Goal: Leave review/rating

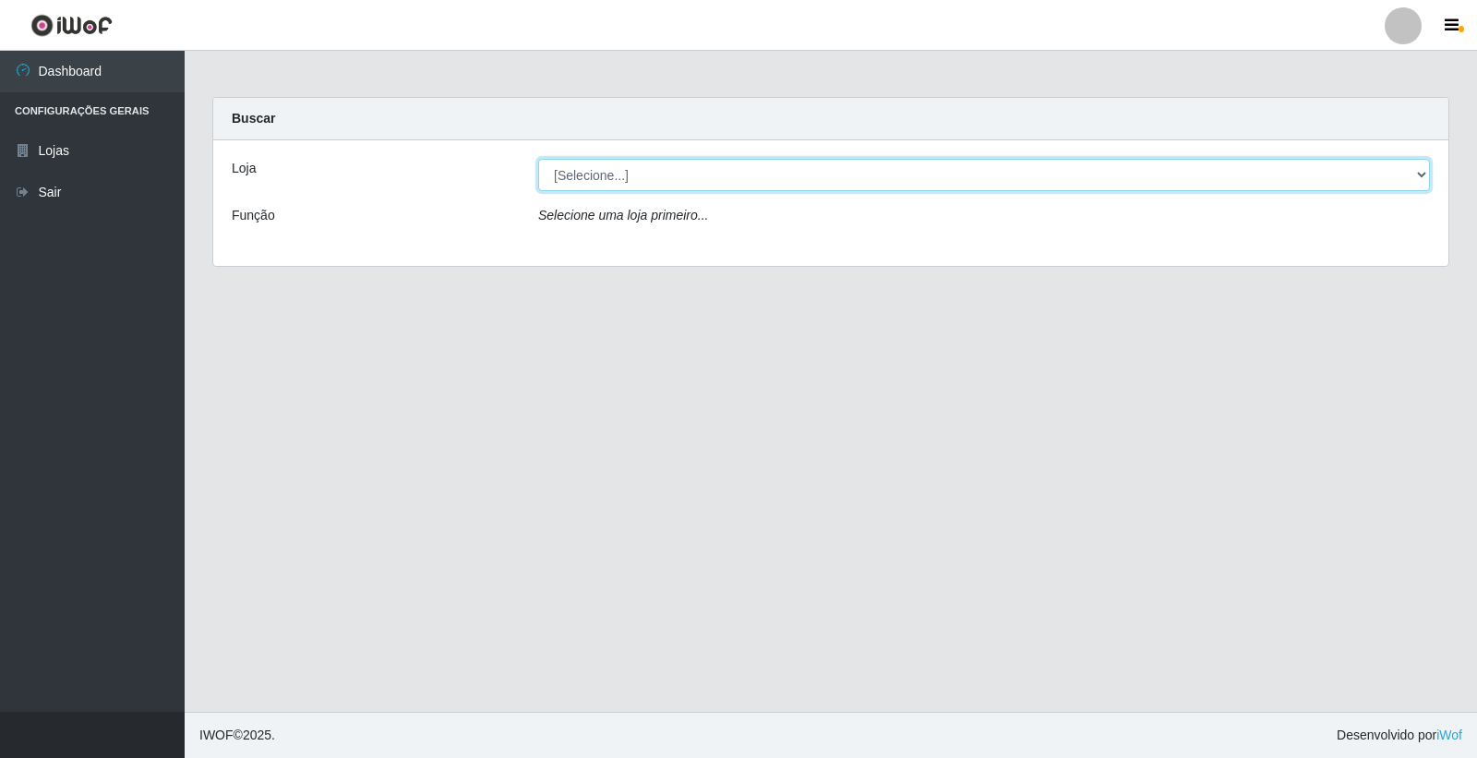
click at [1422, 169] on select "[Selecione...] Casatudo BR" at bounding box center [984, 175] width 892 height 32
select select "197"
click at [538, 159] on select "[Selecione...] Casatudo BR" at bounding box center [984, 175] width 892 height 32
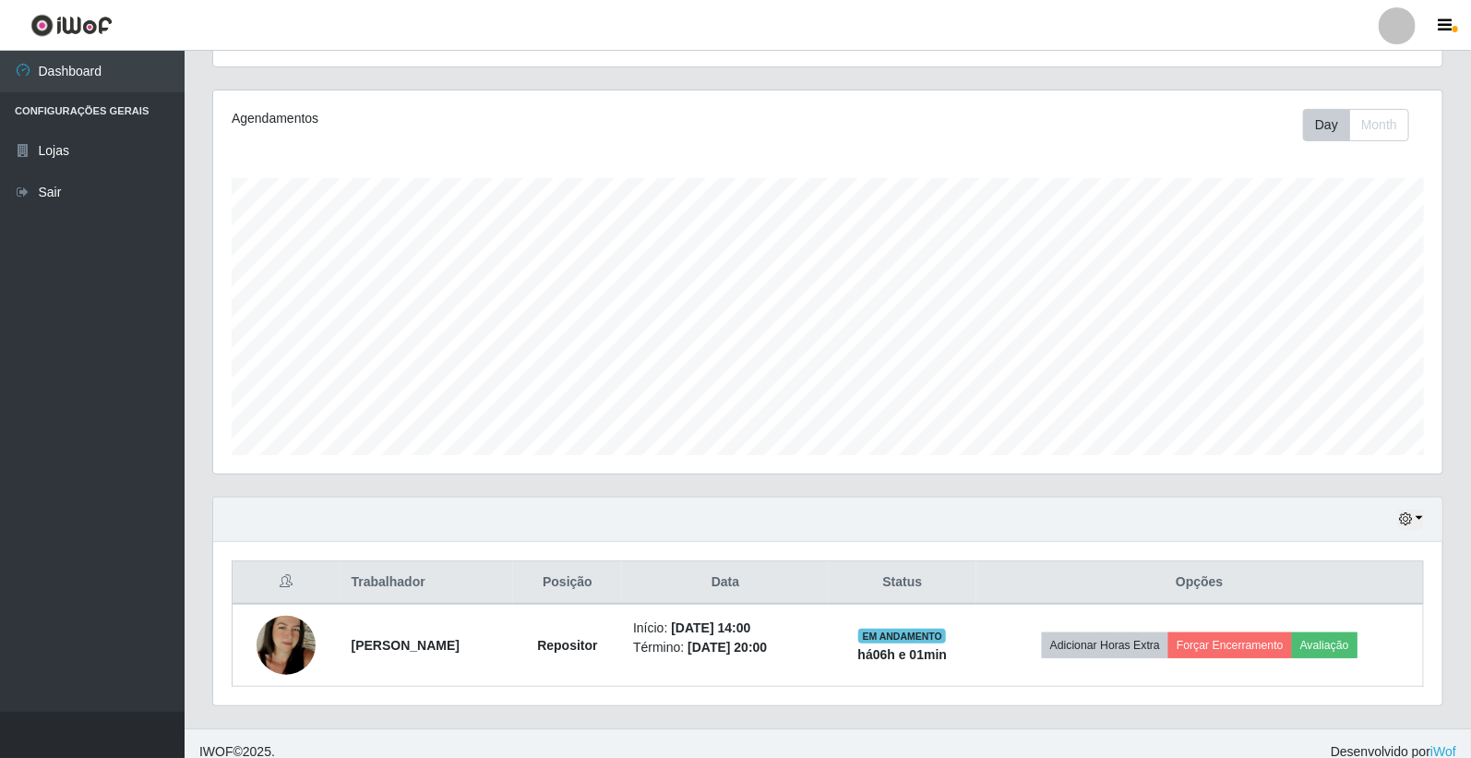
scroll to position [221, 0]
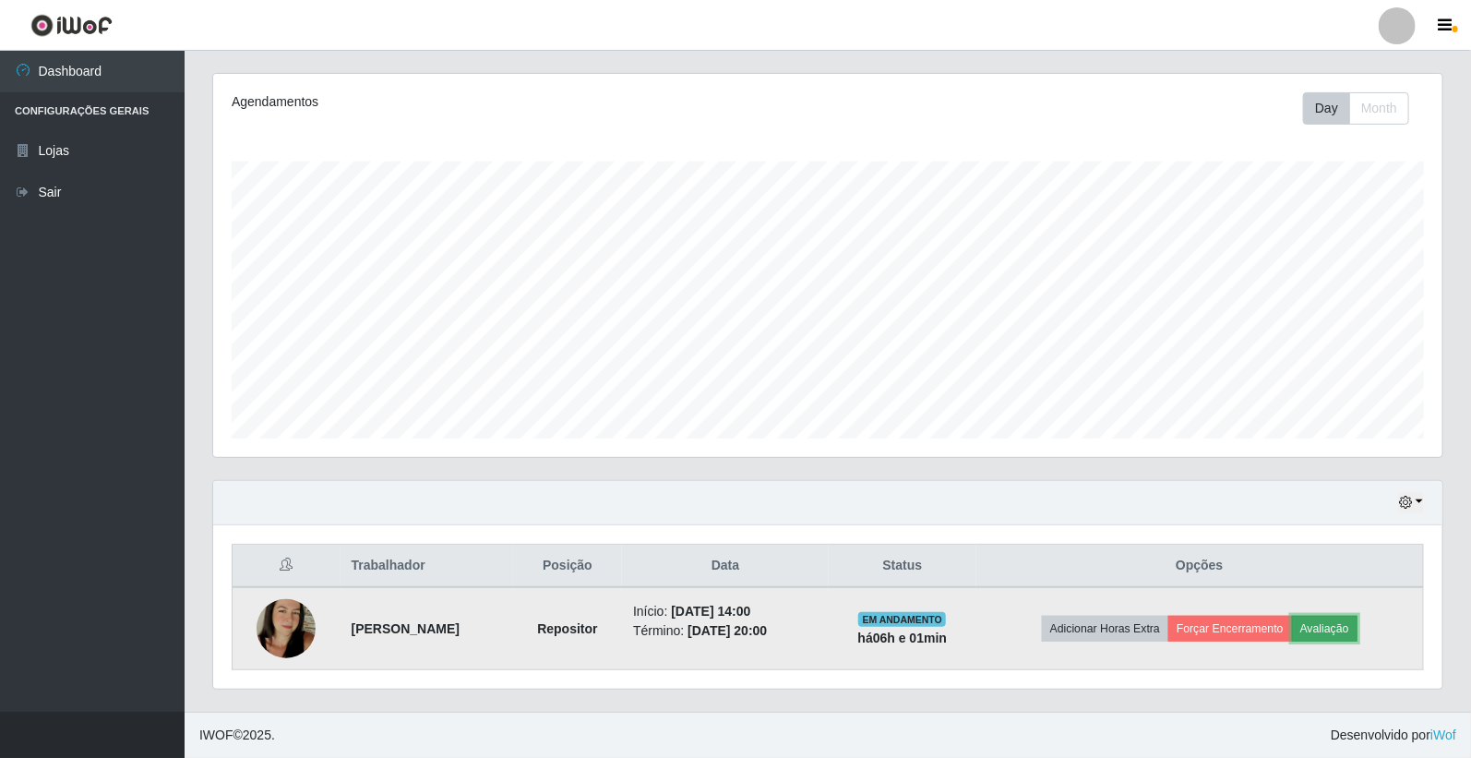
click at [1341, 622] on button "Avaliação" at bounding box center [1325, 629] width 66 height 26
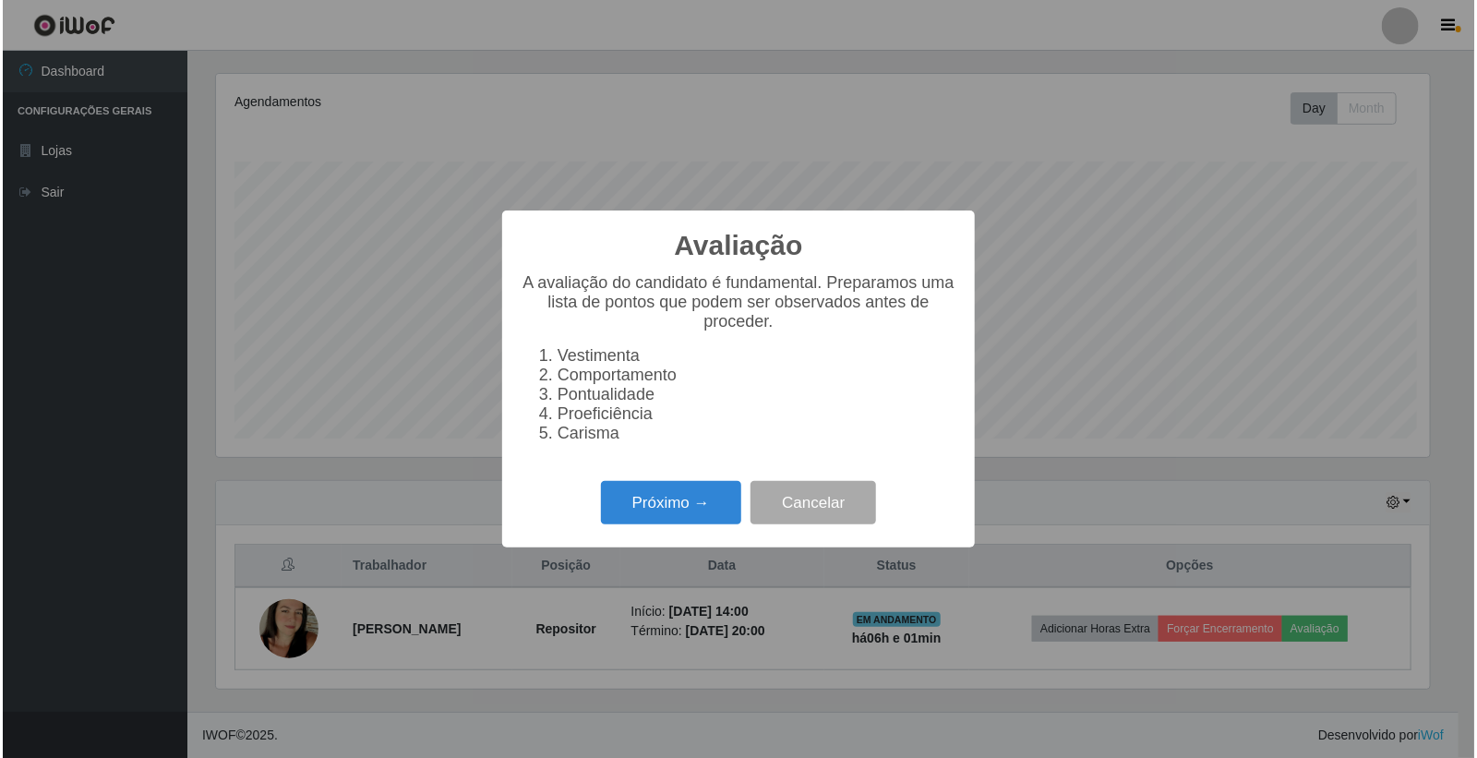
scroll to position [382, 1218]
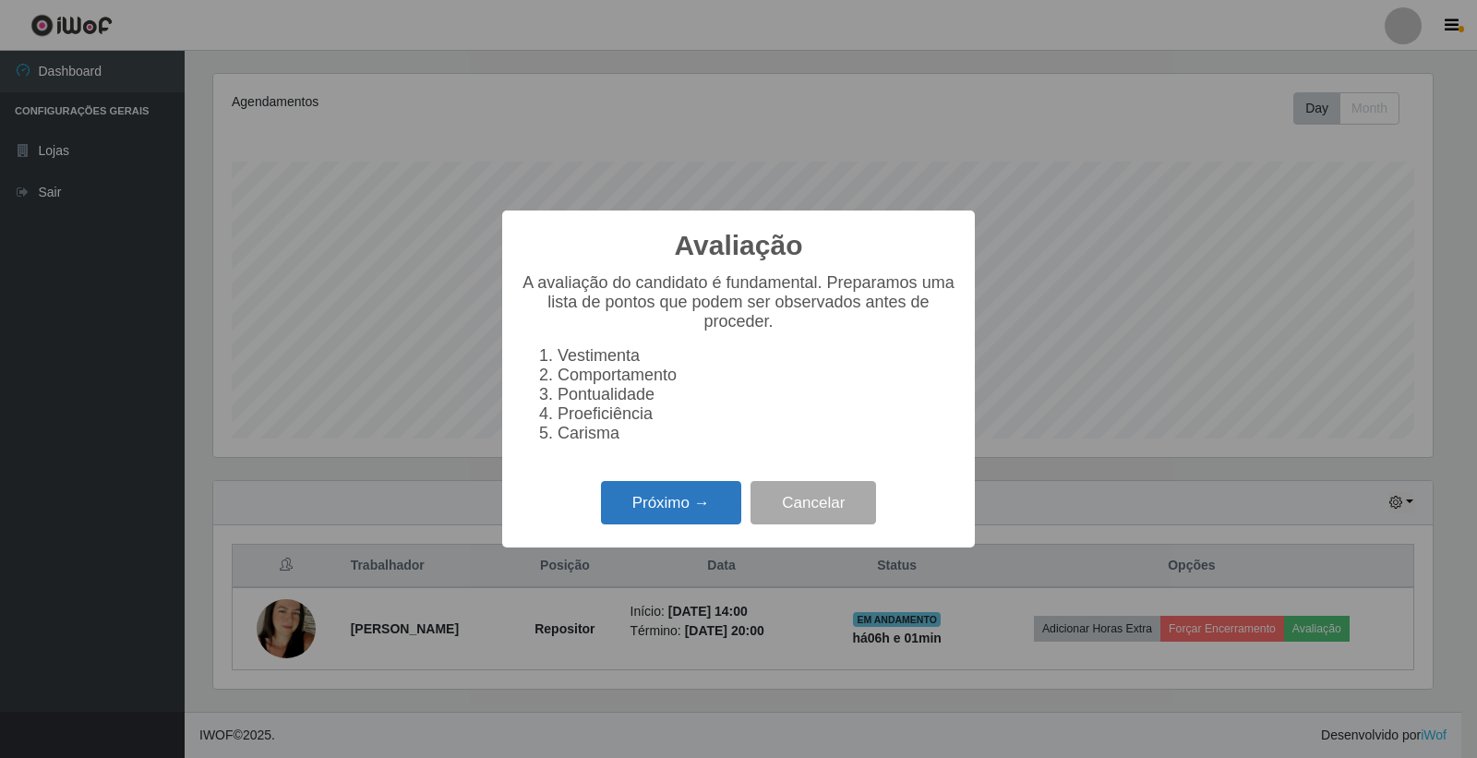
click at [698, 508] on button "Próximo →" at bounding box center [671, 502] width 140 height 43
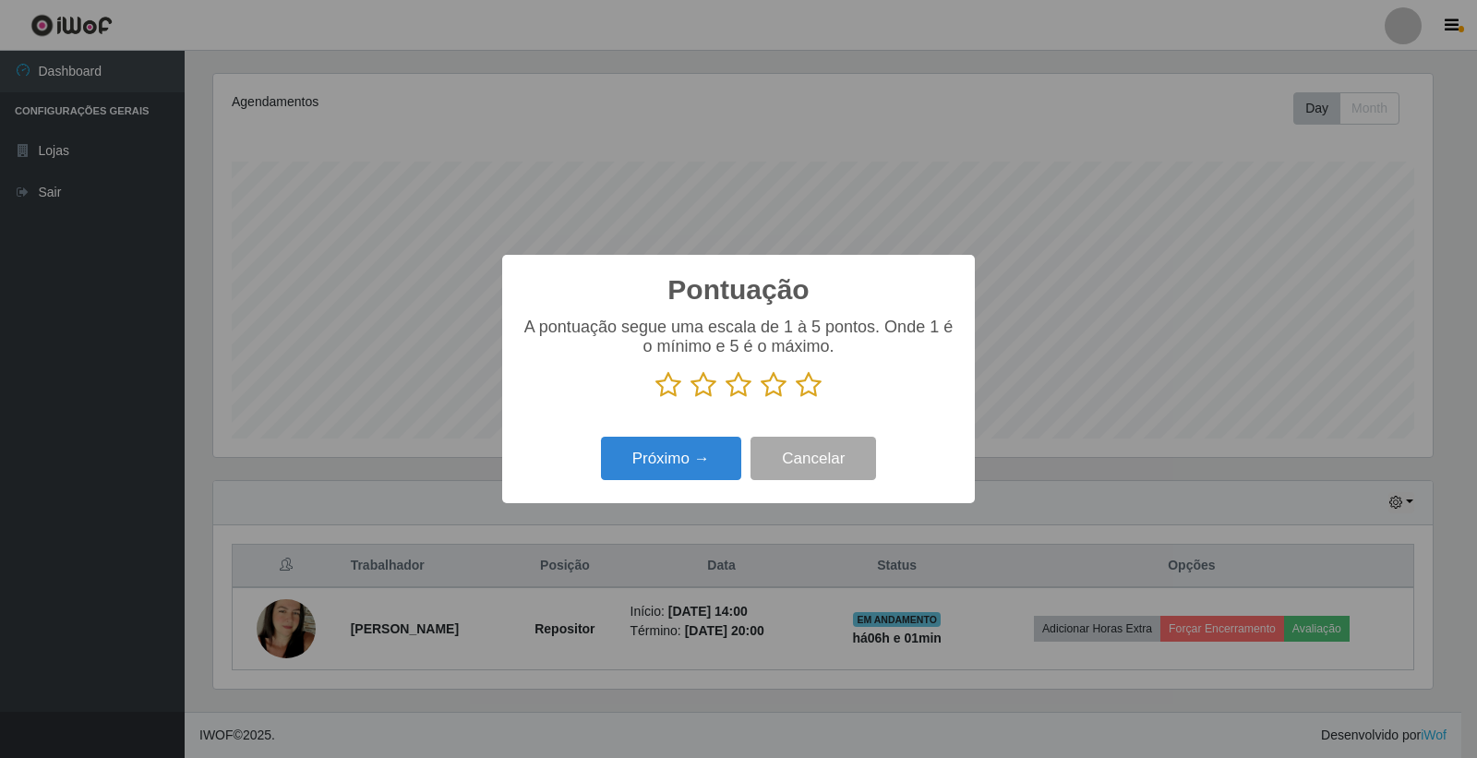
scroll to position [922512, 921676]
click at [815, 375] on icon at bounding box center [809, 385] width 26 height 28
click at [796, 399] on input "radio" at bounding box center [796, 399] width 0 height 0
click at [703, 458] on button "Próximo →" at bounding box center [671, 458] width 140 height 43
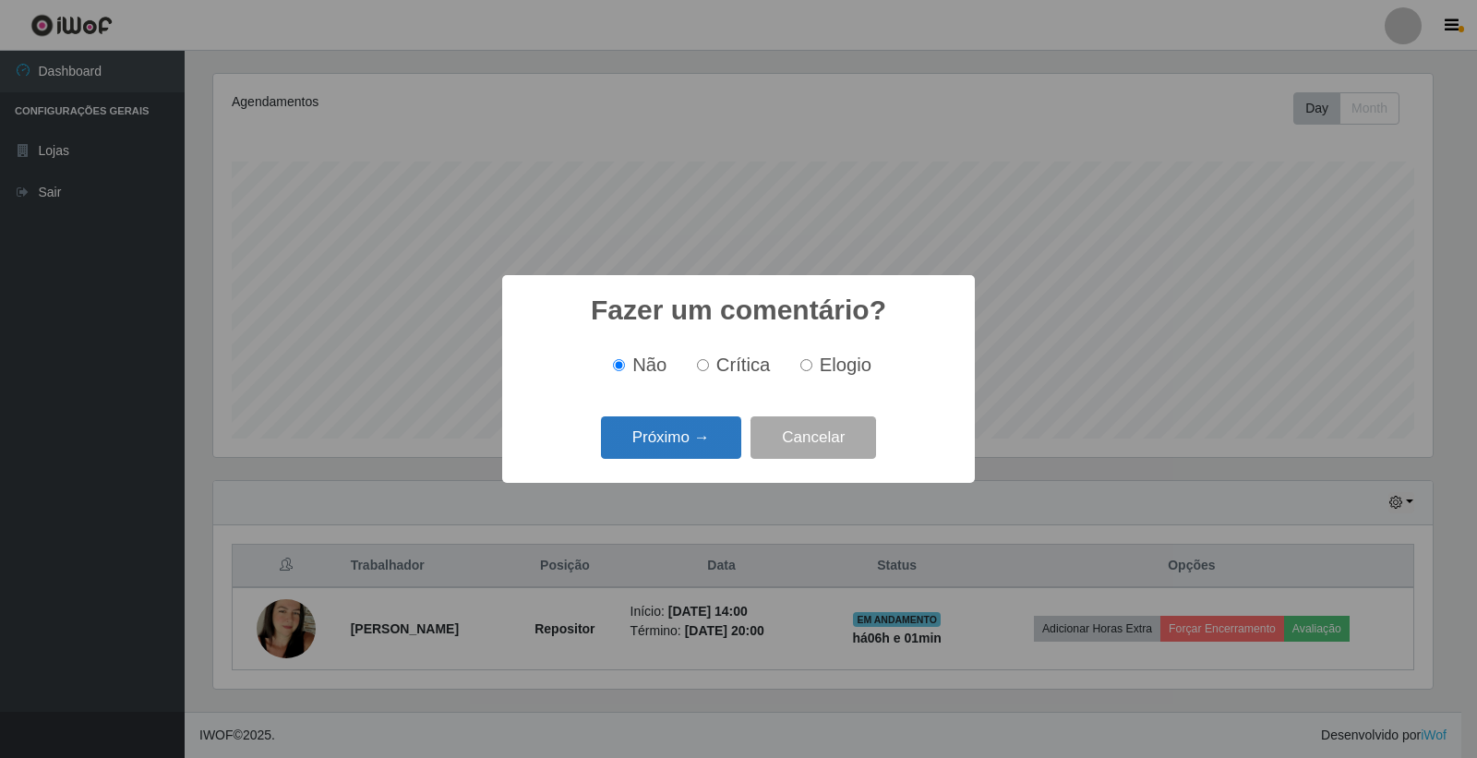
click at [693, 436] on button "Próximo →" at bounding box center [671, 437] width 140 height 43
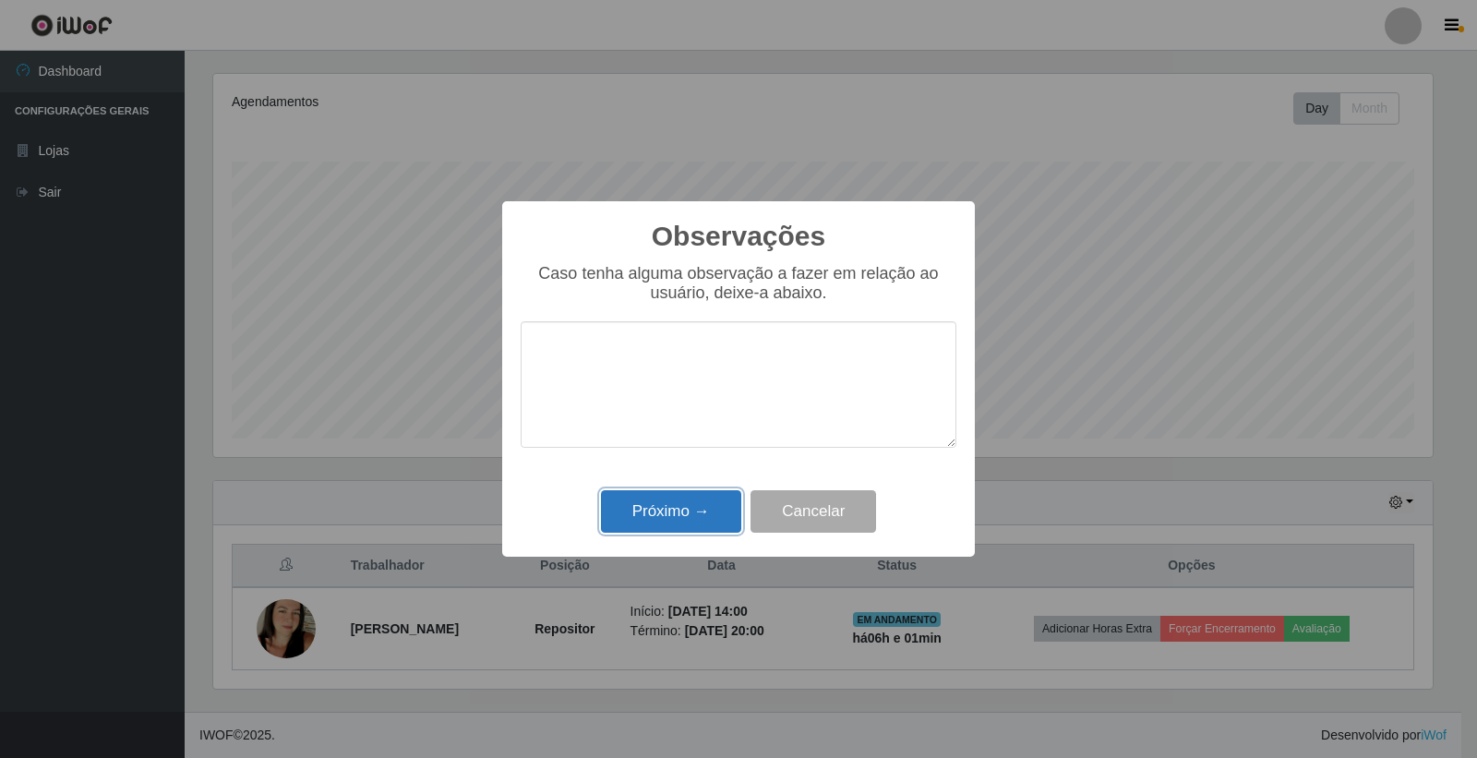
click at [715, 512] on button "Próximo →" at bounding box center [671, 511] width 140 height 43
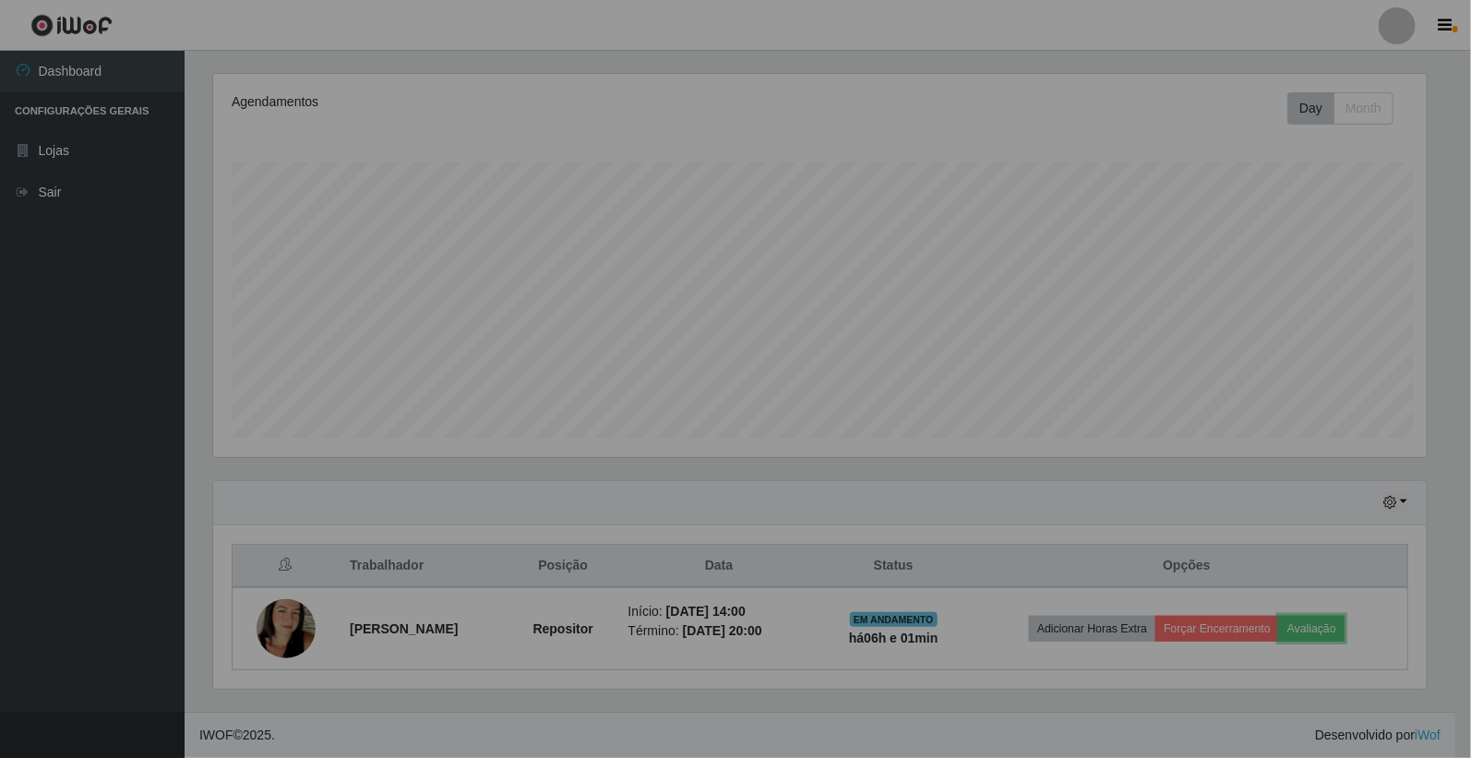
scroll to position [382, 1229]
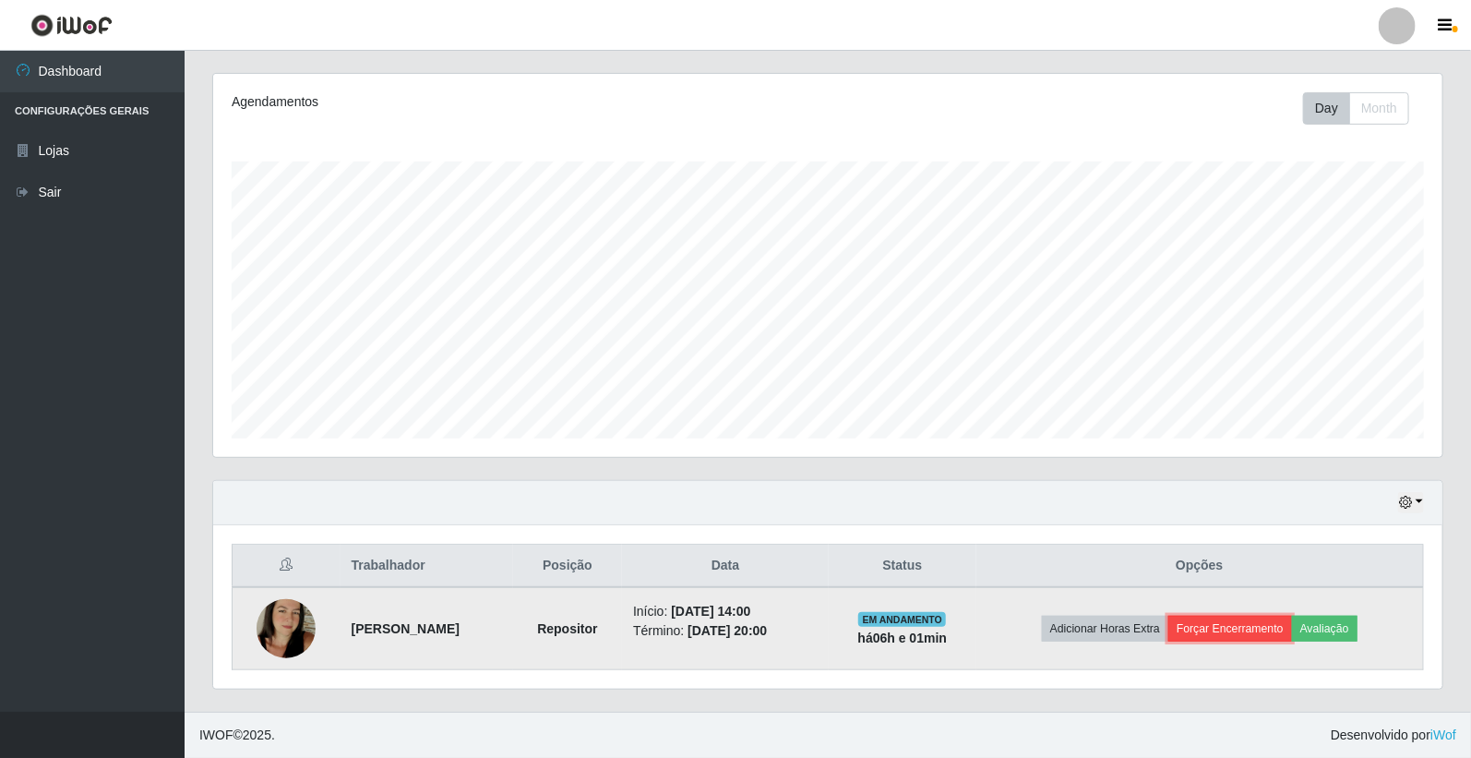
click at [1219, 623] on button "Forçar Encerramento" at bounding box center [1230, 629] width 124 height 26
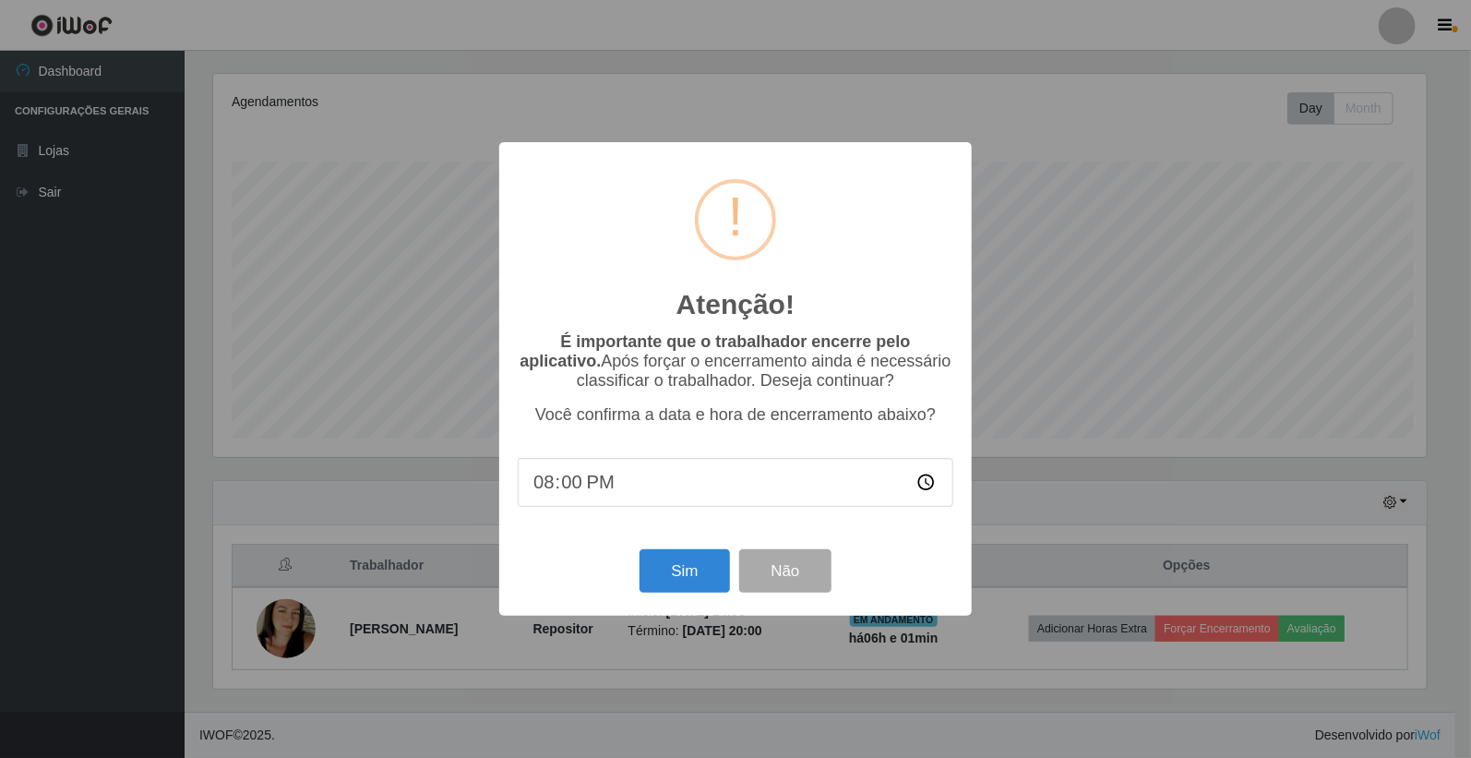
scroll to position [382, 1218]
click at [708, 573] on button "Sim" at bounding box center [687, 570] width 90 height 43
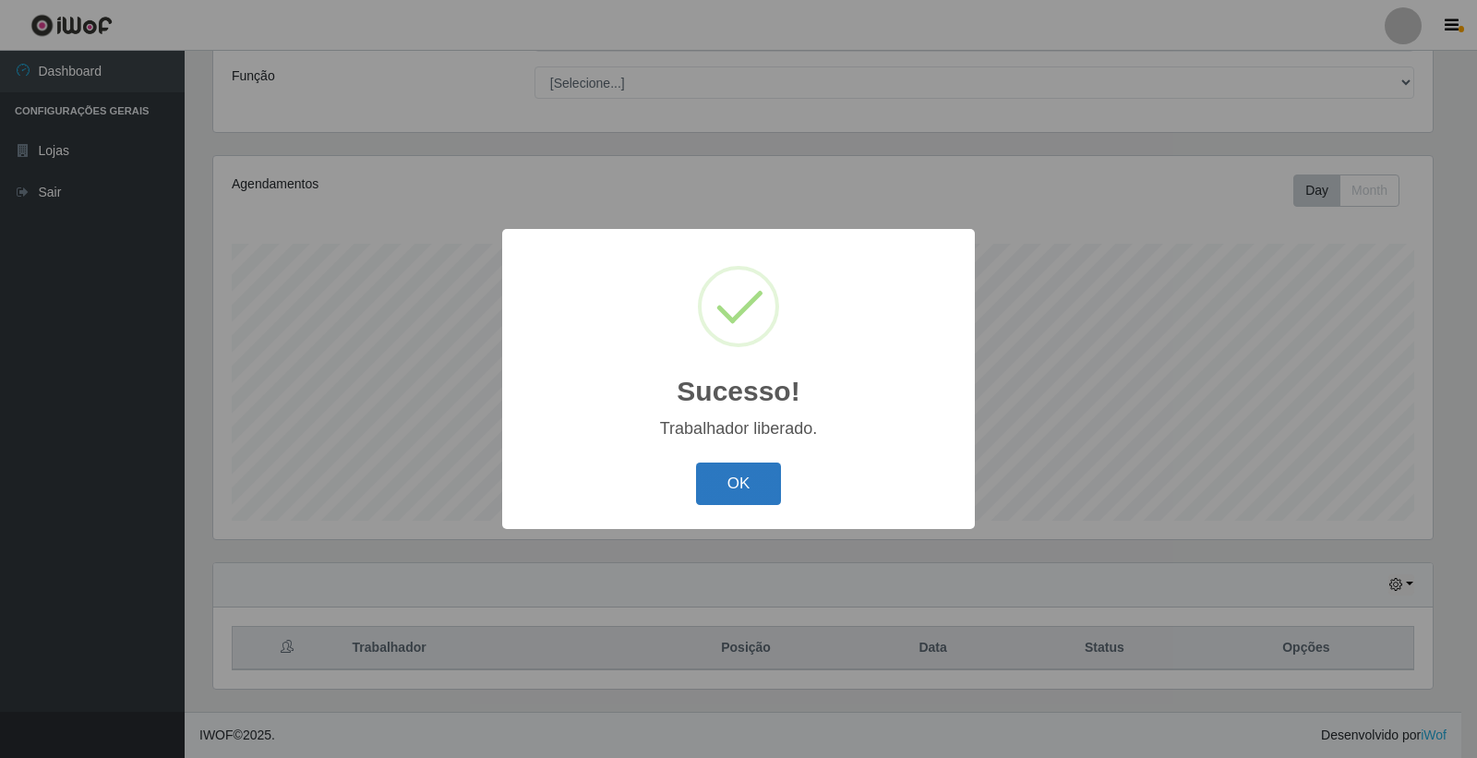
click at [725, 477] on button "OK" at bounding box center [739, 483] width 86 height 43
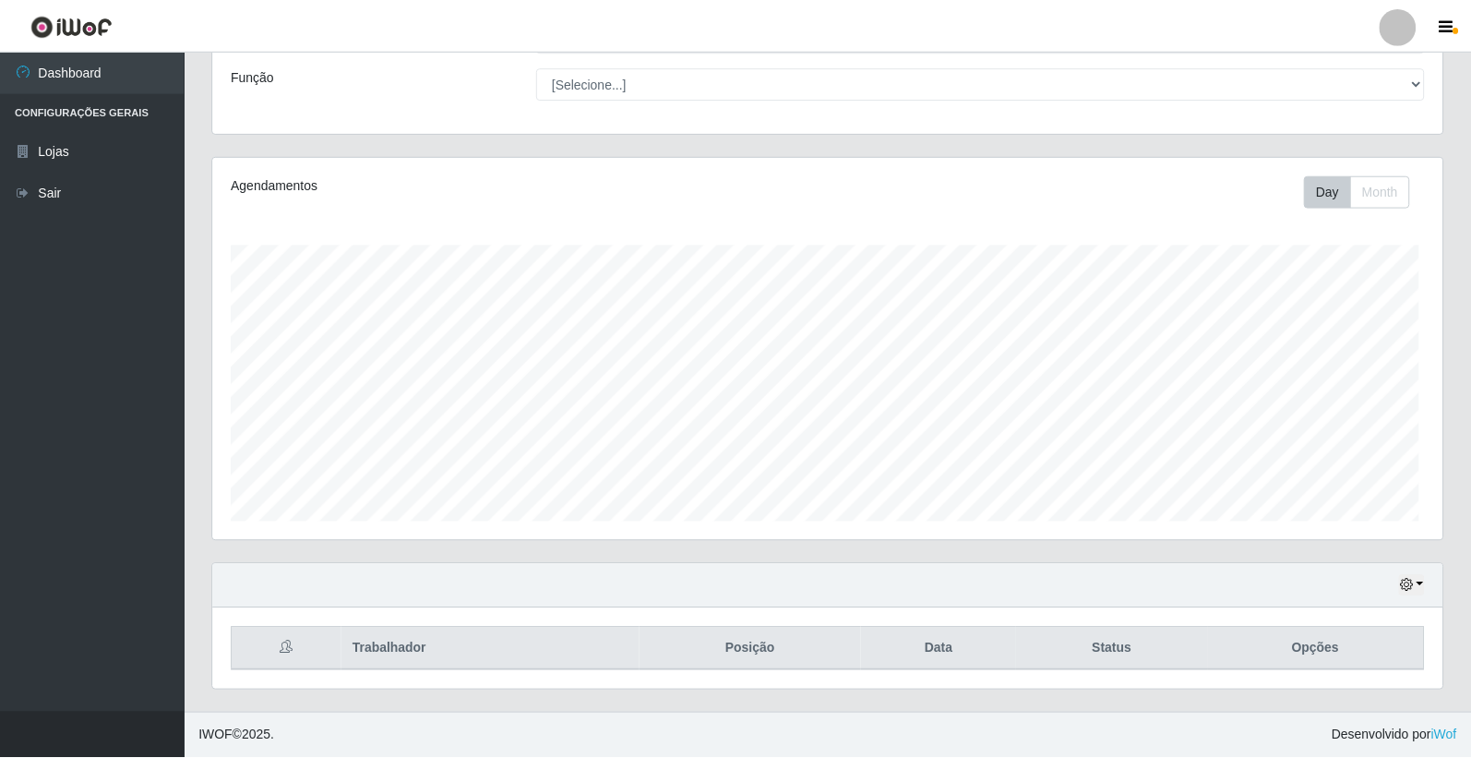
scroll to position [382, 1229]
